Goal: Find specific page/section: Find specific page/section

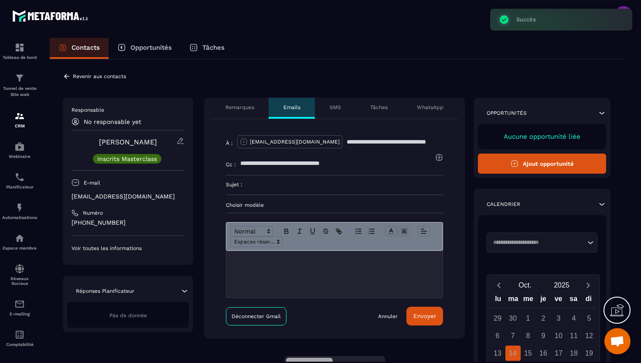
scroll to position [31, 0]
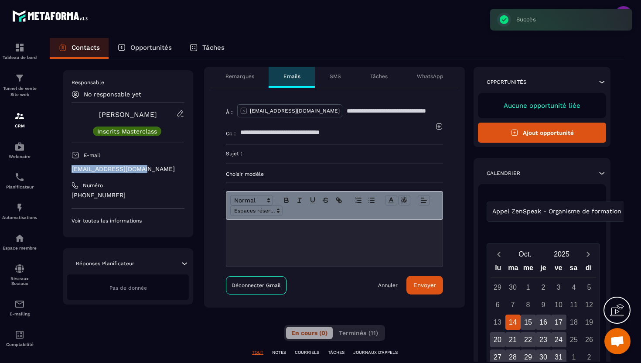
drag, startPoint x: 145, startPoint y: 170, endPoint x: 69, endPoint y: 169, distance: 75.9
click at [69, 169] on div "Responsable No responsable yet [PERSON_NAME] Inscrits Masterclass E-mail [EMAIL…" at bounding box center [128, 153] width 130 height 167
copy p "[EMAIL_ADDRESS][DOMAIN_NAME]"
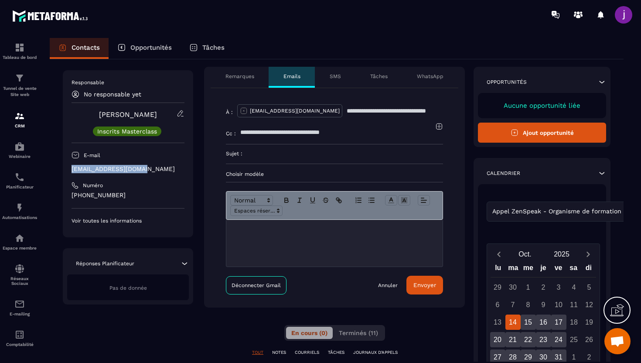
scroll to position [0, 0]
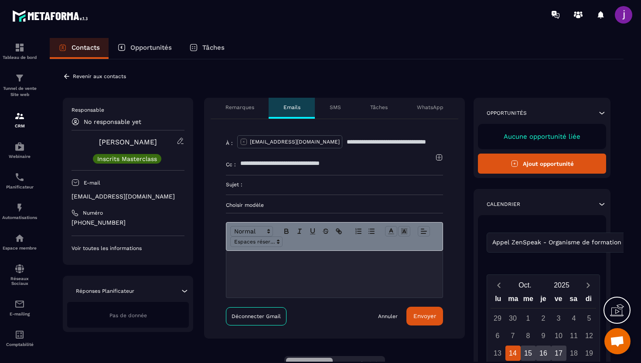
click at [71, 77] on div "Revenir aux contacts" at bounding box center [94, 76] width 63 height 8
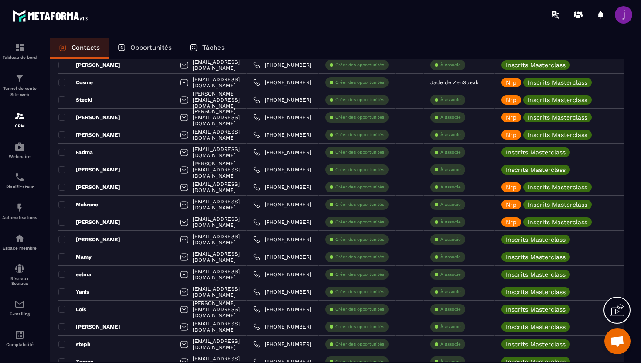
scroll to position [1487, 0]
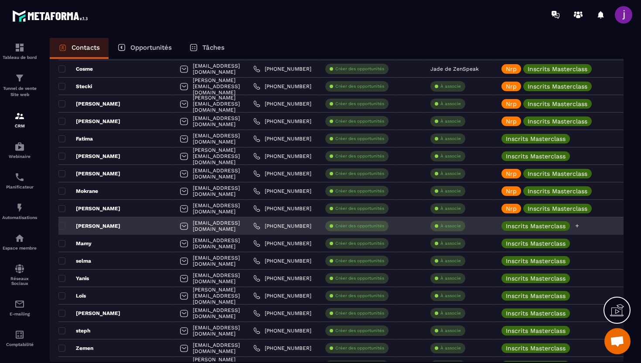
click at [580, 225] on icon at bounding box center [577, 226] width 6 height 6
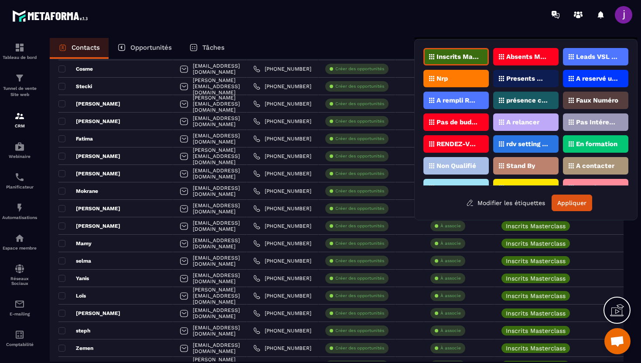
click at [461, 80] on div "Nrp" at bounding box center [455, 78] width 65 height 17
click at [567, 204] on button "Appliquer" at bounding box center [571, 202] width 41 height 17
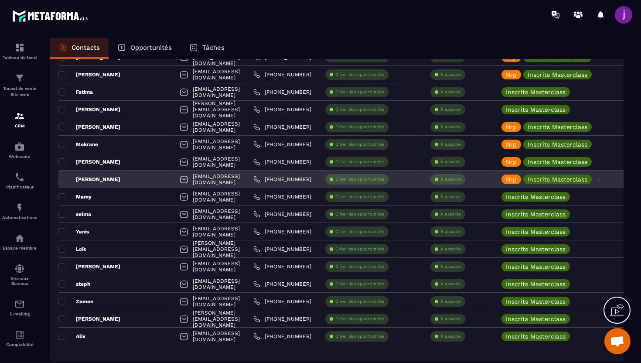
scroll to position [1542, 0]
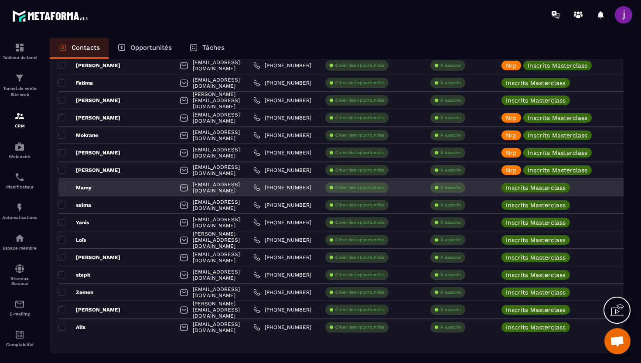
click at [126, 187] on div "Mamy" at bounding box center [115, 187] width 115 height 17
